Goal: Information Seeking & Learning: Find specific fact

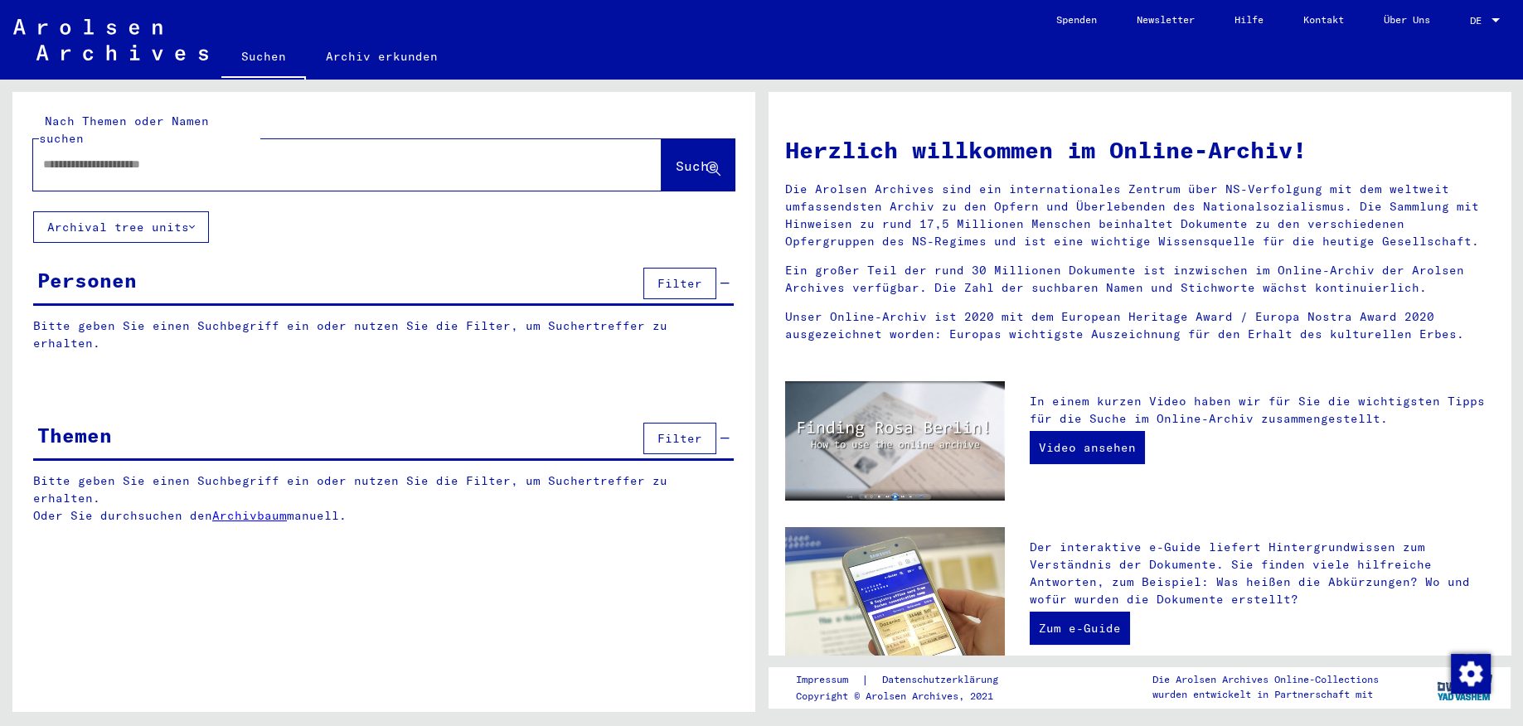
click at [115, 265] on div "Personen" at bounding box center [86, 280] width 99 height 30
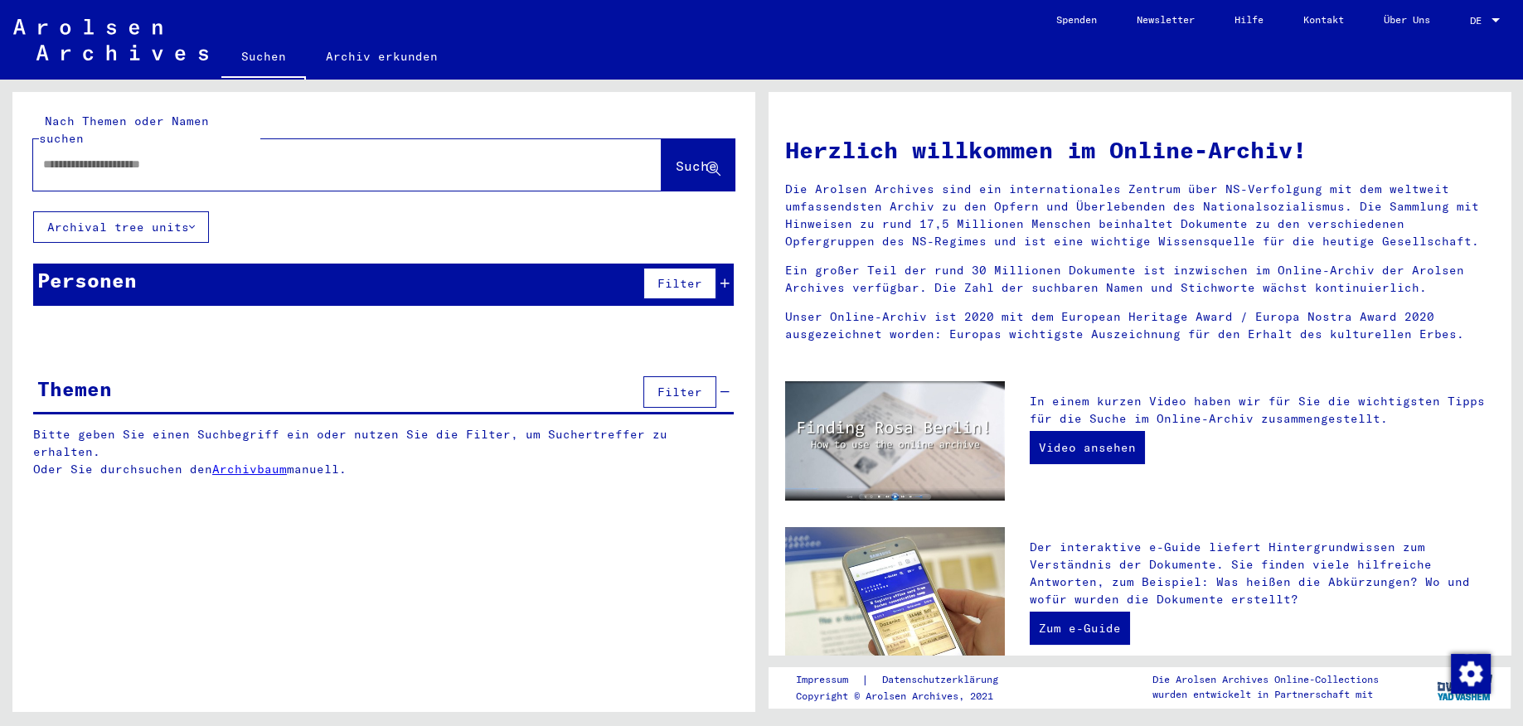
click at [725, 278] on icon at bounding box center [724, 284] width 9 height 12
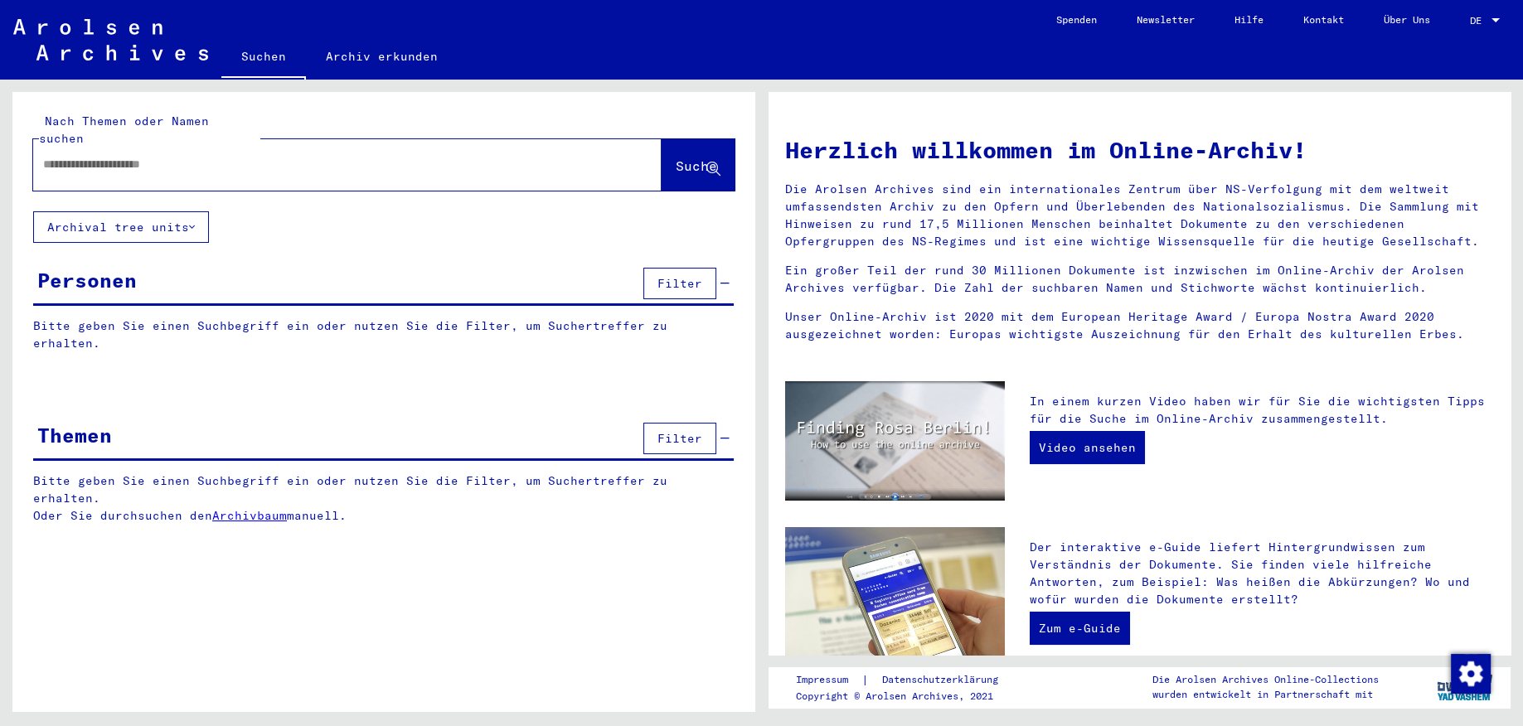
click at [95, 272] on div "Personen" at bounding box center [86, 280] width 99 height 30
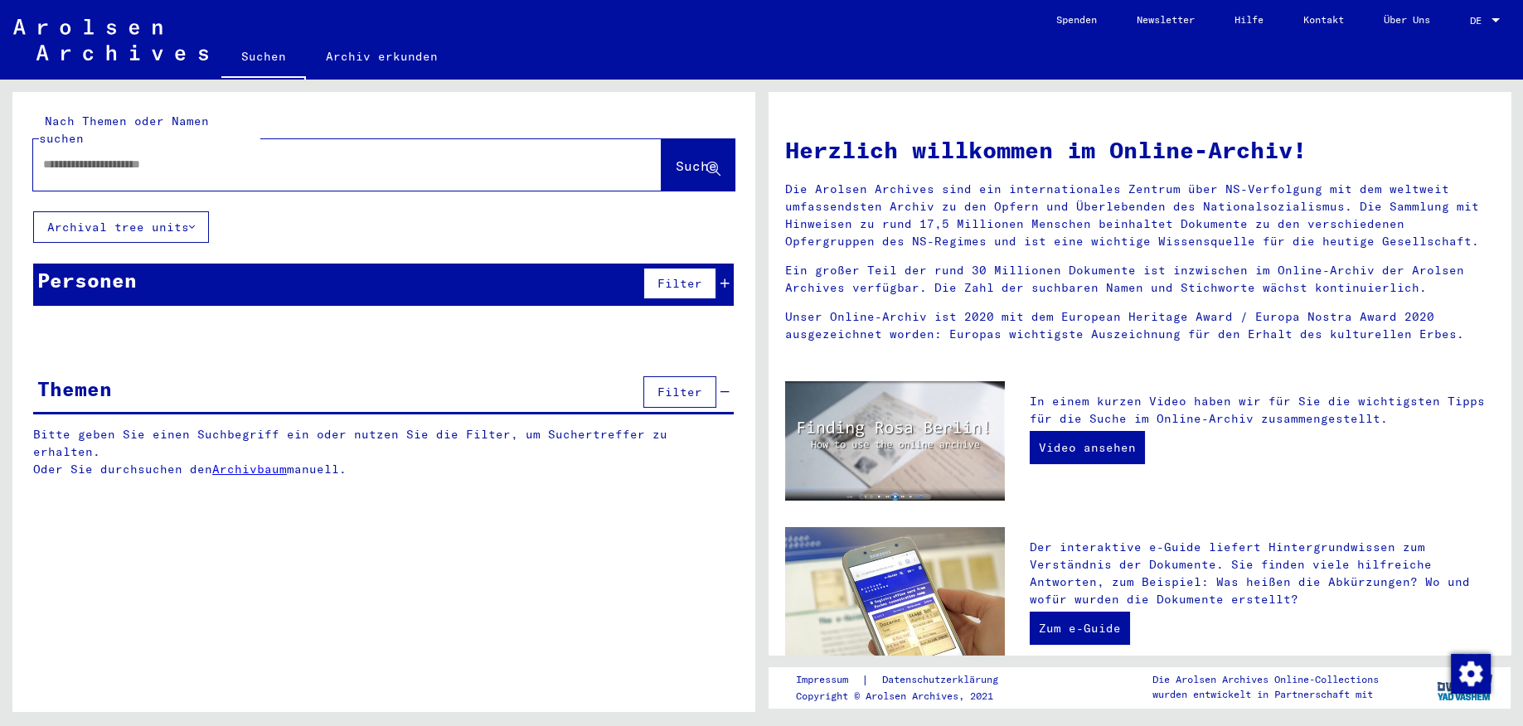
click at [95, 267] on div "Personen" at bounding box center [86, 280] width 99 height 30
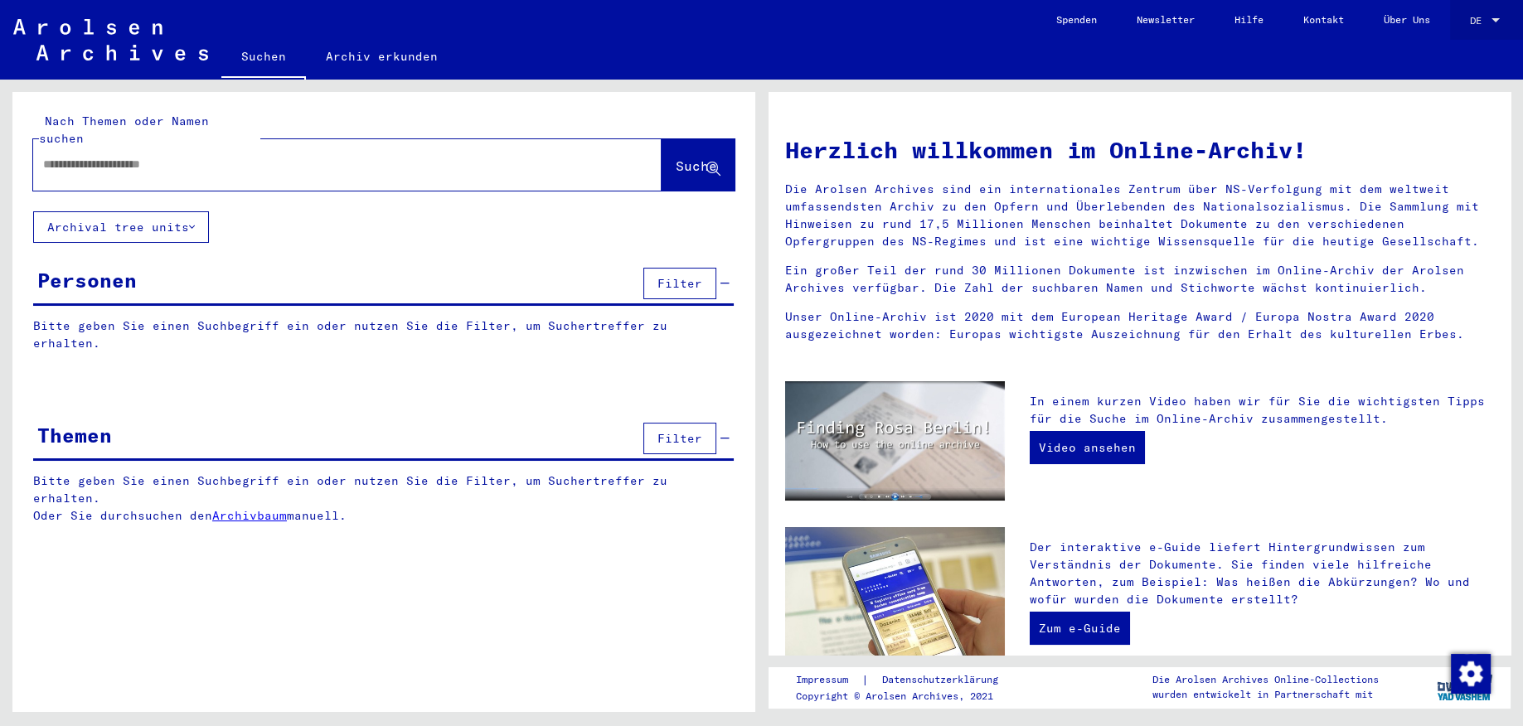
click at [1481, 13] on div "DE DE" at bounding box center [1486, 16] width 33 height 28
click at [1466, 25] on span "English" at bounding box center [1453, 29] width 41 height 12
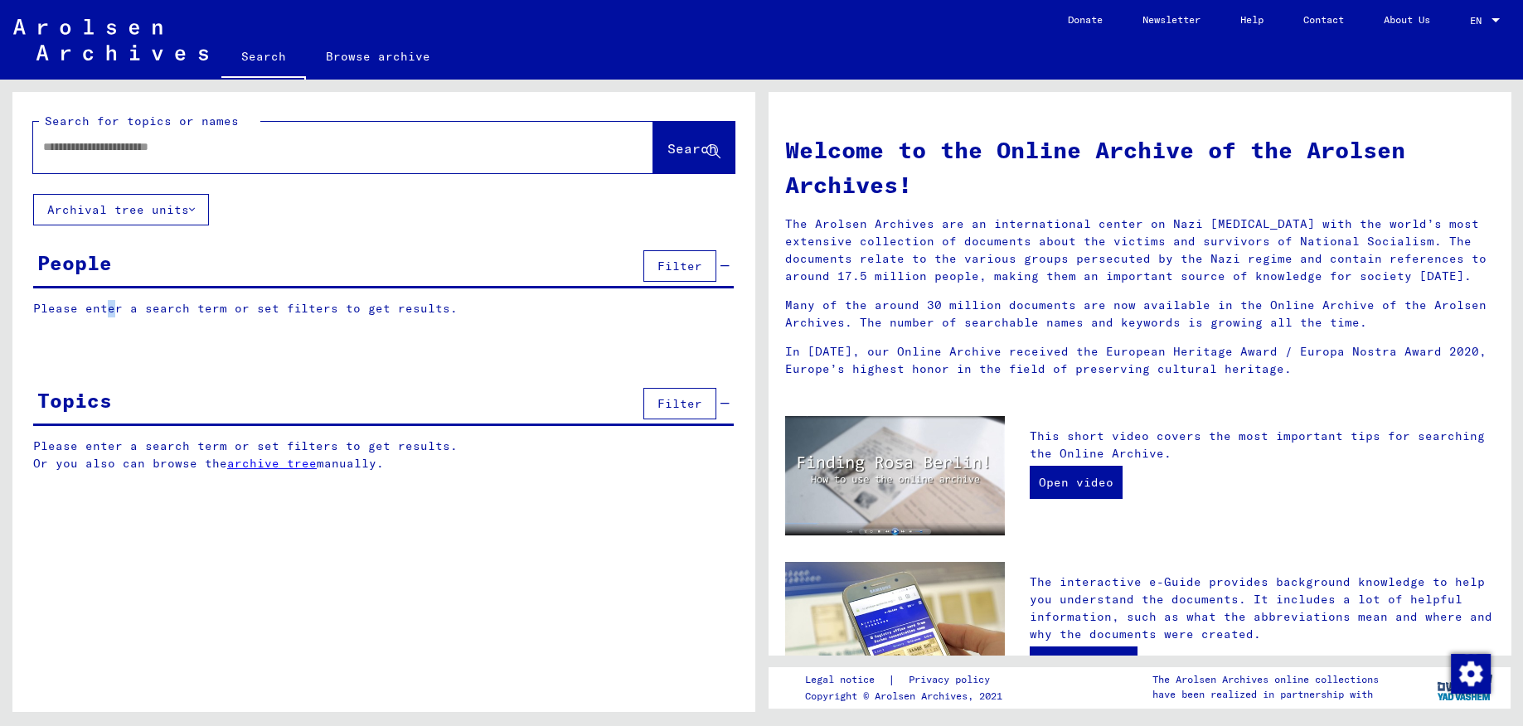
click at [102, 296] on yv-its-grid-expansion-panel "People Filter Please enter a search term or set filters to get results. Signatu…" at bounding box center [383, 294] width 743 height 96
click at [84, 272] on div "People" at bounding box center [74, 263] width 75 height 30
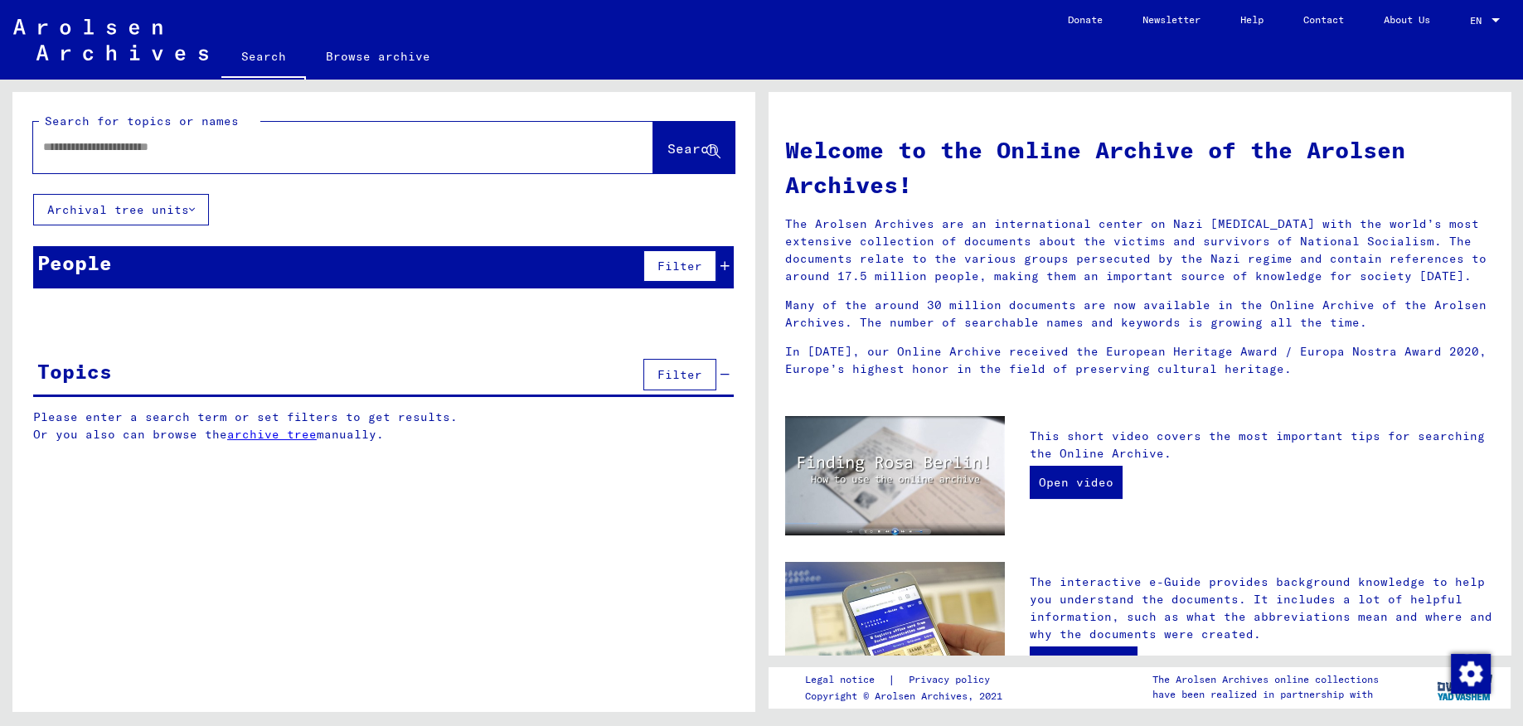
click at [80, 269] on div "People" at bounding box center [74, 263] width 75 height 30
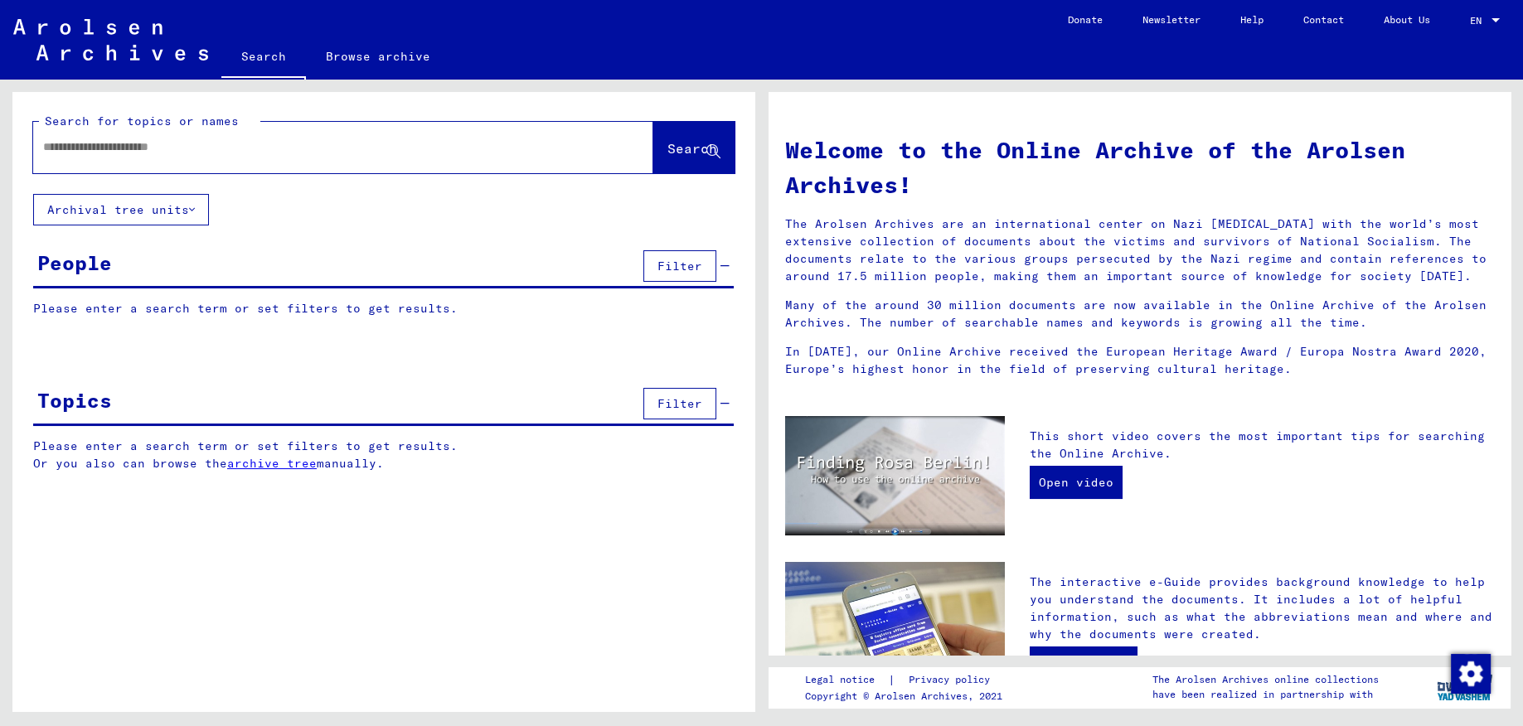
click at [104, 312] on p "Please enter a search term or set filters to get results." at bounding box center [383, 308] width 701 height 17
click at [272, 317] on p "Please enter a search term or set filters to get results." at bounding box center [383, 308] width 701 height 17
click at [294, 314] on p "Please enter a search term or set filters to get results." at bounding box center [383, 308] width 701 height 17
click at [235, 152] on input "text" at bounding box center [323, 146] width 560 height 17
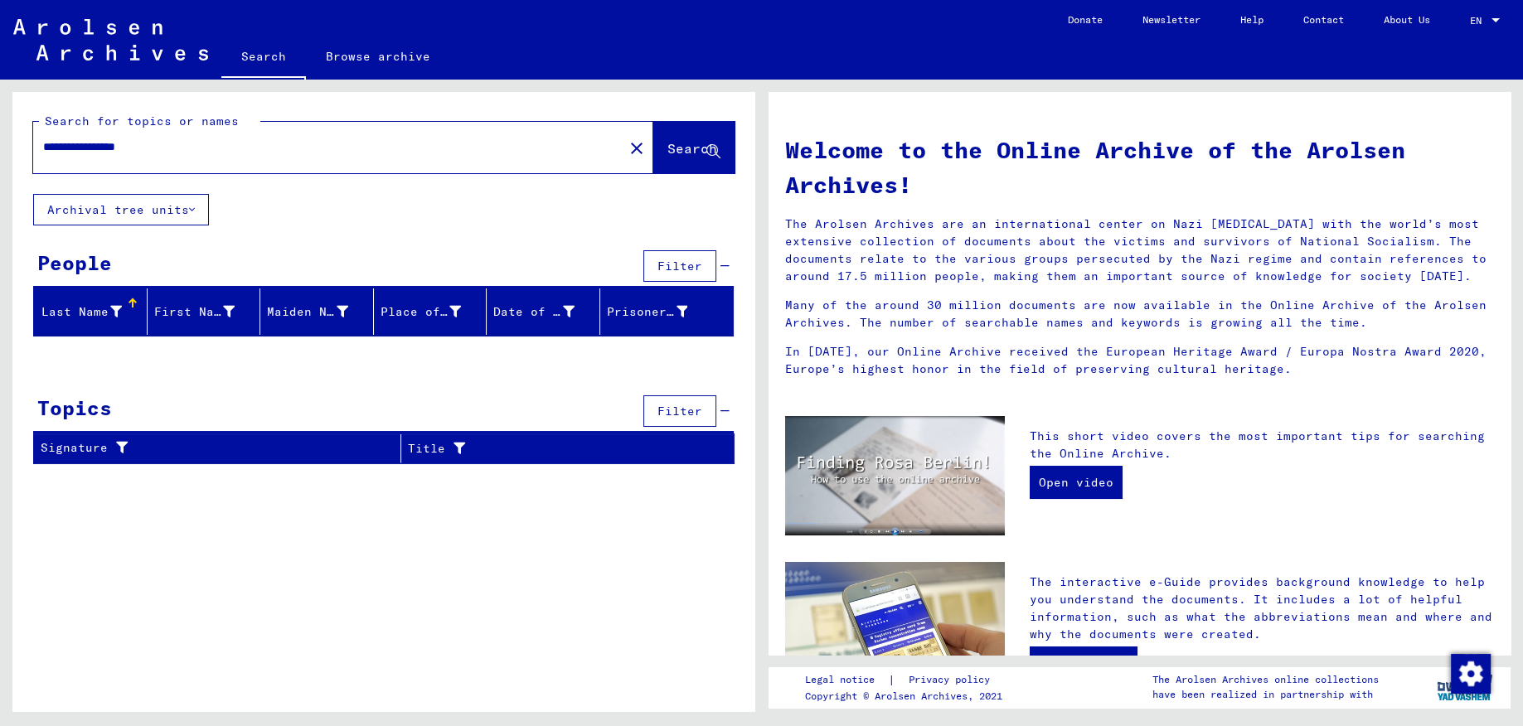
click at [318, 350] on div at bounding box center [383, 360] width 743 height 21
click at [130, 316] on div "Last Name" at bounding box center [94, 311] width 106 height 27
drag, startPoint x: 119, startPoint y: 144, endPoint x: -42, endPoint y: 143, distance: 161.7
click at [43, 143] on input "**********" at bounding box center [323, 146] width 560 height 17
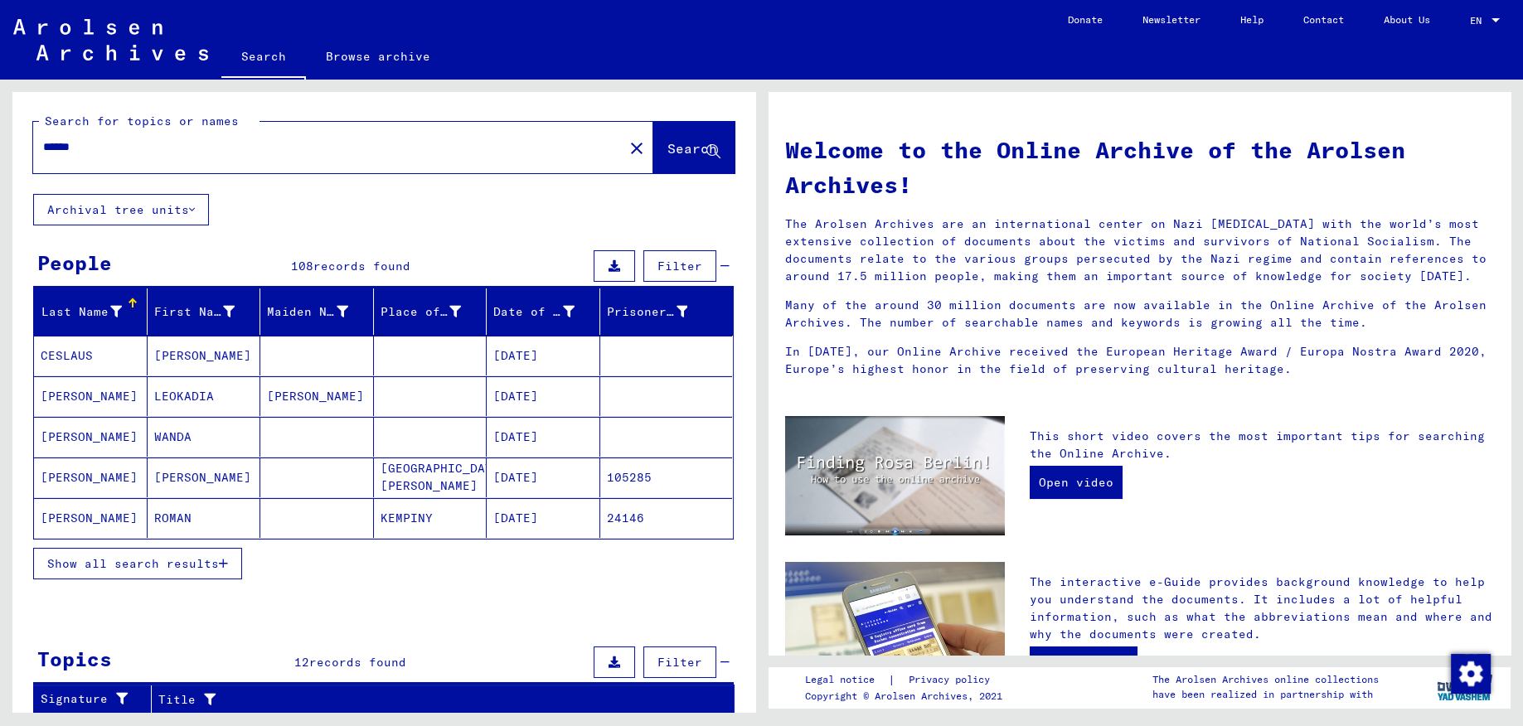
click at [95, 149] on input "******" at bounding box center [323, 146] width 560 height 17
type input "*"
